Goal: Task Accomplishment & Management: Manage account settings

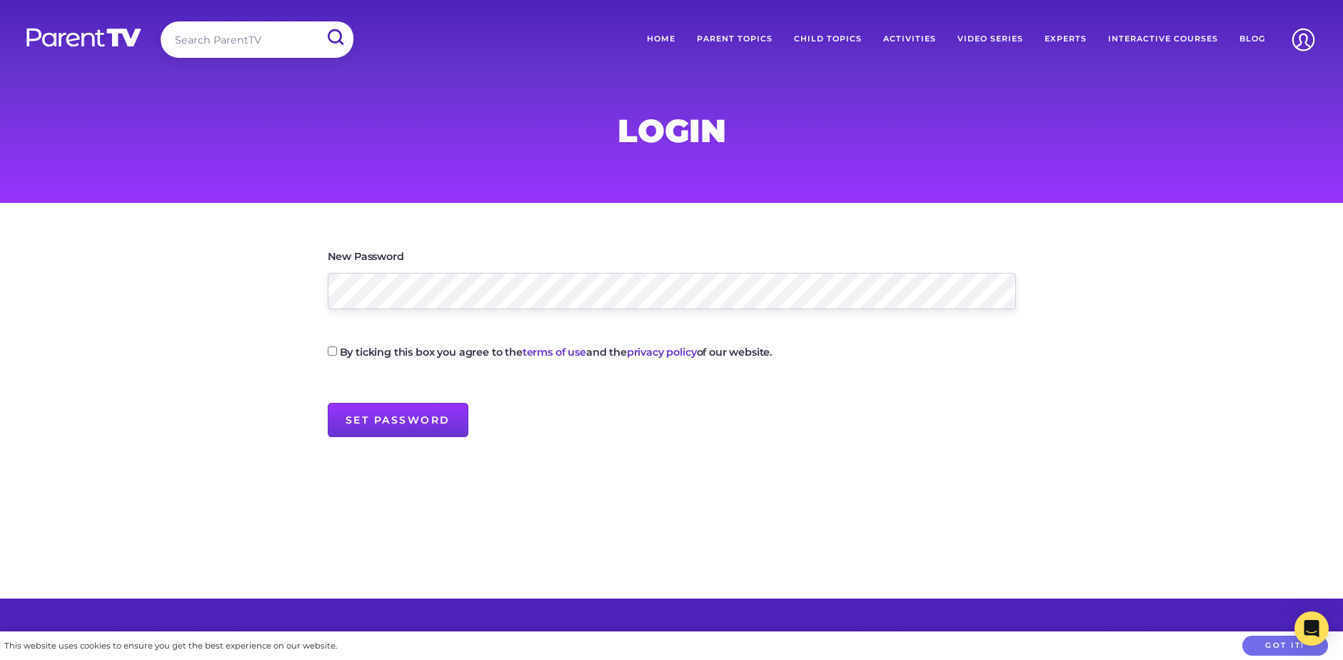
click at [228, 287] on main "New Password By ticking this box you agree to the terms of use and the privacy …" at bounding box center [671, 401] width 1343 height 396
click at [328, 352] on input "By ticking this box you agree to the terms of use and the privacy policy of our…" at bounding box center [332, 350] width 9 height 9
checkbox input "true"
click at [374, 430] on input "Set Password" at bounding box center [398, 420] width 141 height 34
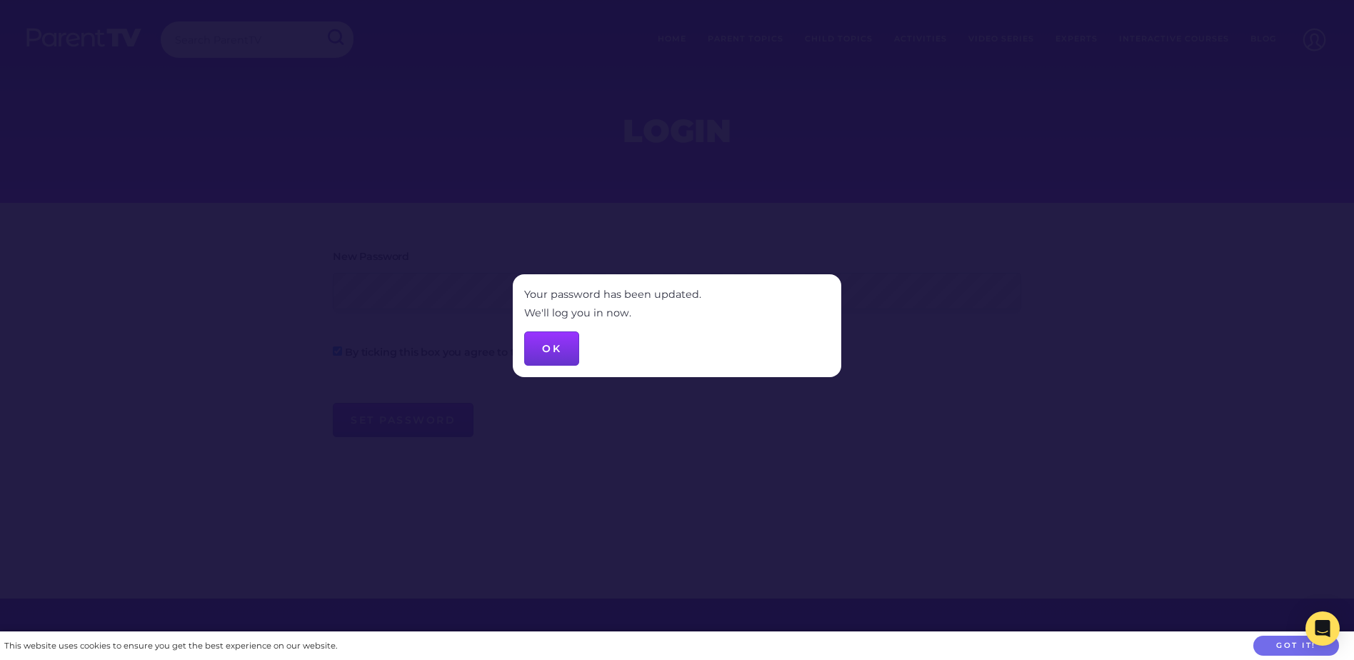
drag, startPoint x: 547, startPoint y: 343, endPoint x: 456, endPoint y: 510, distance: 190.4
click at [547, 338] on button "OK" at bounding box center [551, 348] width 55 height 34
